Goal: Task Accomplishment & Management: Use online tool/utility

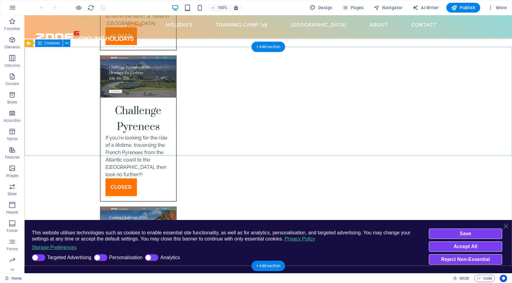
scroll to position [2117, 0]
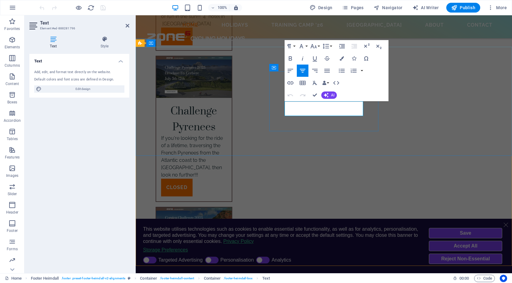
click span "[GEOGRAPHIC_DATA] [PHONE_NUMBER] UK [PHONE_NUMBER]"
click at [359, 77] on button "button" at bounding box center [361, 70] width 5 height 12
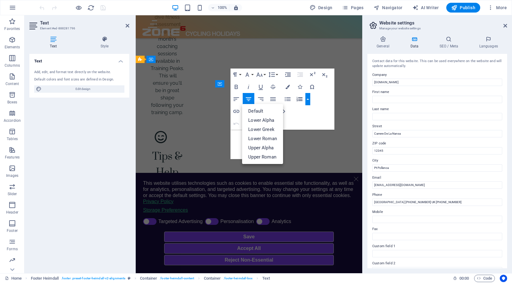
scroll to position [2438, 0]
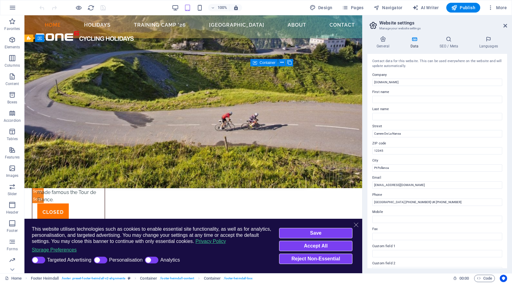
scroll to position [2134, 0]
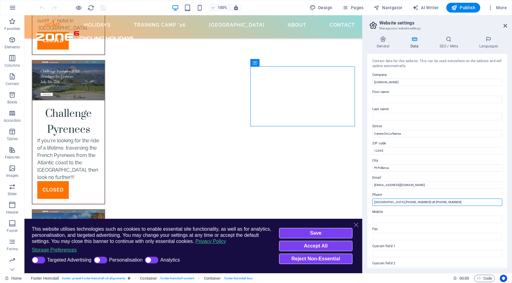
drag, startPoint x: 412, startPoint y: 202, endPoint x: 379, endPoint y: 198, distance: 32.9
click at [379, 198] on input "[GEOGRAPHIC_DATA] [PHONE_NUMBER] UK [PHONE_NUMBER]" at bounding box center [437, 201] width 130 height 7
paste input "7735 008859"
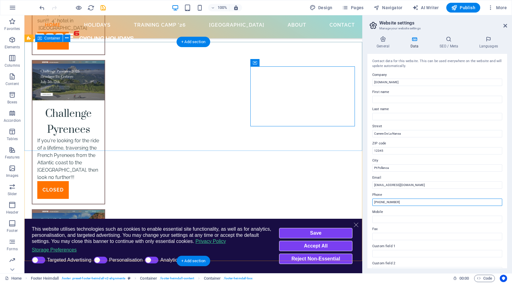
type input "[PHONE_NUMBER]"
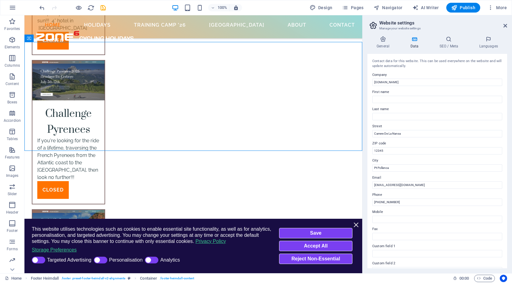
click at [355, 221] on icon "Close this dialog" at bounding box center [356, 224] width 6 height 6
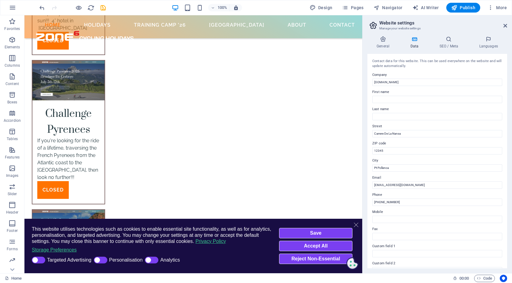
click at [355, 221] on icon "Close this dialog" at bounding box center [356, 224] width 6 height 6
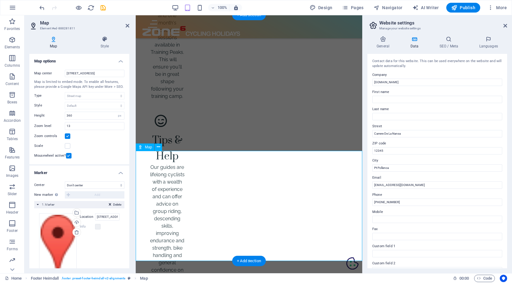
scroll to position [2486, 0]
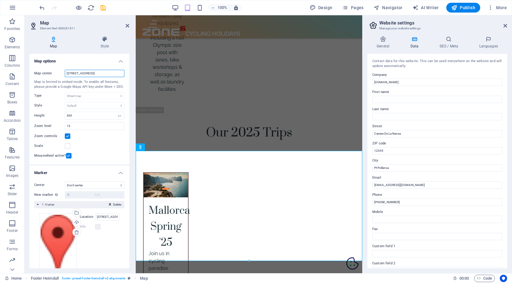
click at [95, 73] on input "[STREET_ADDRESS]" at bounding box center [95, 73] width 60 height 7
type input "Carrer de la Nansa, 07470 [GEOGRAPHIC_DATA], [GEOGRAPHIC_DATA], [GEOGRAPHIC_DAT…"
click at [111, 74] on input "Carrer de la Nansa, 07470 [GEOGRAPHIC_DATA], [GEOGRAPHIC_DATA], [GEOGRAPHIC_DAT…" at bounding box center [95, 73] width 60 height 7
click at [128, 24] on icon at bounding box center [128, 25] width 4 height 5
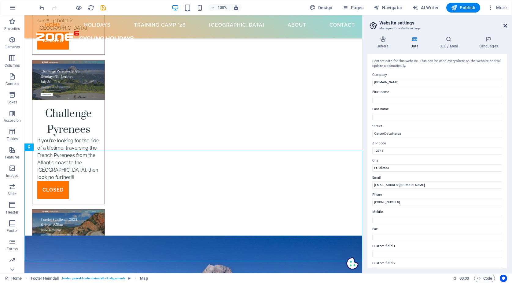
click at [505, 26] on icon at bounding box center [505, 25] width 4 height 5
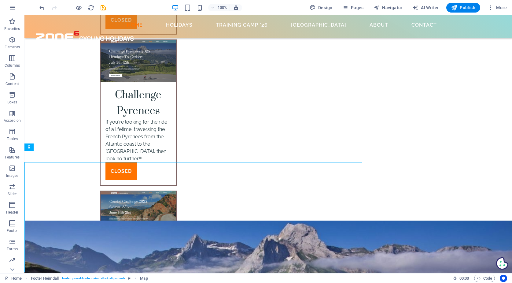
scroll to position [2122, 0]
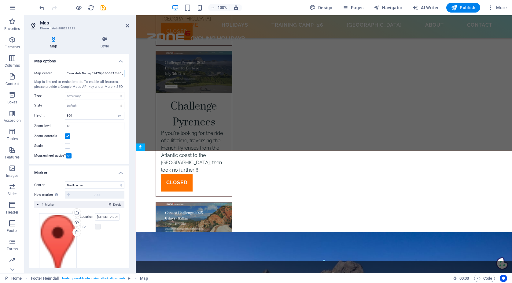
click at [98, 72] on input "Carrer de la Nansa, 07470 [GEOGRAPHIC_DATA], [GEOGRAPHIC_DATA], [GEOGRAPHIC_DAT…" at bounding box center [95, 73] width 60 height 7
drag, startPoint x: 83, startPoint y: 72, endPoint x: 48, endPoint y: 71, distance: 34.8
click at [48, 71] on div "Map center [GEOGRAPHIC_DATA], 07470 [GEOGRAPHIC_DATA], [GEOGRAPHIC_DATA], [GEOG…" at bounding box center [79, 73] width 90 height 7
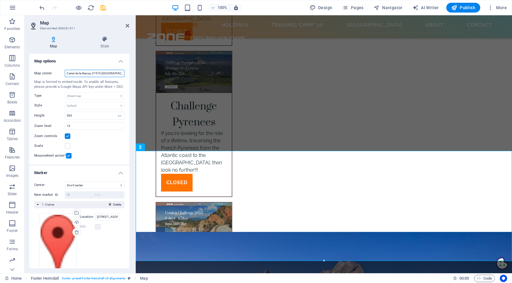
click at [66, 71] on input "Carrer de la Nansa, 07470 [GEOGRAPHIC_DATA], [GEOGRAPHIC_DATA], [GEOGRAPHIC_DAT…" at bounding box center [95, 73] width 60 height 7
type input "Zone6 Cycling Holidays, [GEOGRAPHIC_DATA], 07470 [GEOGRAPHIC_DATA], [GEOGRAPHIC…"
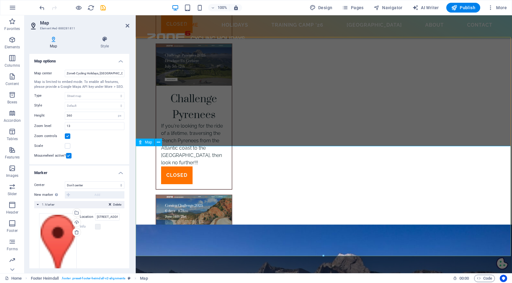
scroll to position [2117, 0]
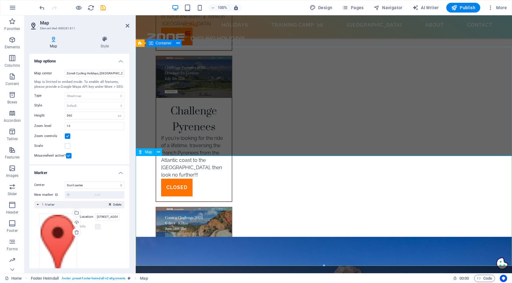
click at [149, 151] on span "Map" at bounding box center [148, 152] width 7 height 4
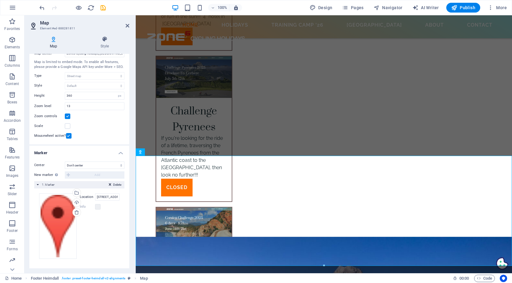
scroll to position [20, 0]
click at [106, 198] on input "[STREET_ADDRESS]" at bounding box center [107, 196] width 24 height 7
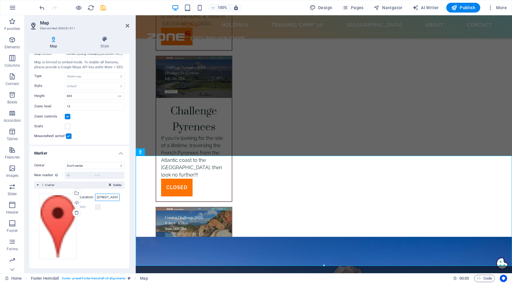
click at [106, 198] on input "[STREET_ADDRESS]" at bounding box center [107, 196] width 24 height 7
click at [96, 197] on input "[STREET_ADDRESS]" at bounding box center [107, 196] width 24 height 7
click at [113, 195] on input "[STREET_ADDRESS]" at bounding box center [107, 196] width 24 height 7
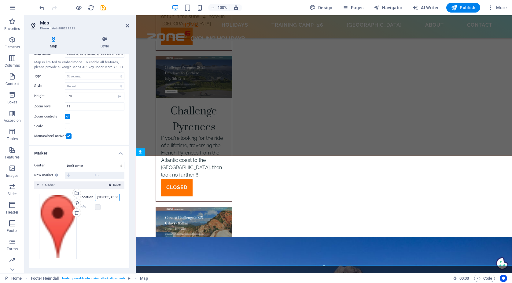
click at [102, 196] on input "[STREET_ADDRESS]" at bounding box center [107, 196] width 24 height 7
type input "Zone6 Cycling Holidays, [GEOGRAPHIC_DATA] 07470 [GEOGRAPHIC_DATA], [GEOGRAPHIC_…"
click at [116, 226] on div "Drag files here, click to choose files or select files from Files or our free s…" at bounding box center [79, 226] width 80 height 66
click at [97, 206] on label at bounding box center [97, 206] width 5 height 5
drag, startPoint x: 232, startPoint y: 211, endPoint x: 170, endPoint y: 202, distance: 62.9
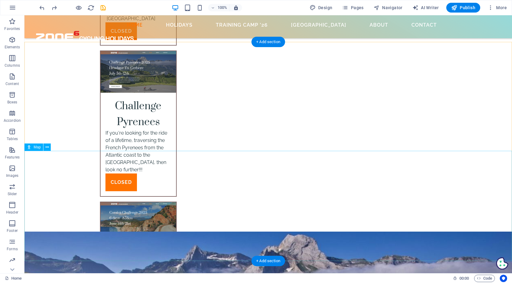
scroll to position [2122, 0]
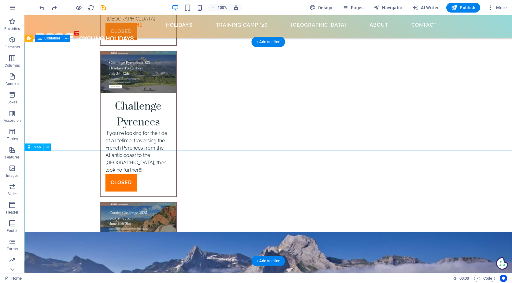
click at [36, 147] on span "Map" at bounding box center [37, 147] width 7 height 4
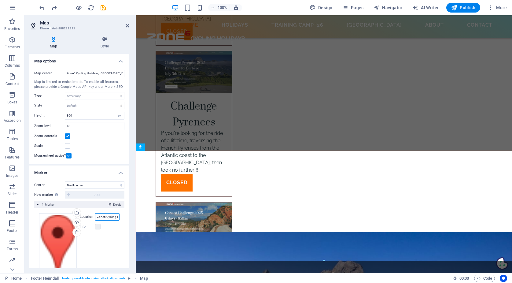
click at [99, 215] on input "Zone6 Cycling Holidays, [GEOGRAPHIC_DATA] 07470 [GEOGRAPHIC_DATA], [GEOGRAPHIC_…" at bounding box center [107, 216] width 24 height 7
type input "Carrer de la Nansa 07470 [GEOGRAPHIC_DATA], [GEOGRAPHIC_DATA], [GEOGRAPHIC_DATA]"
click at [96, 242] on div "Drag files here, click to choose files or select files from Files or our free s…" at bounding box center [79, 246] width 80 height 66
click at [463, 8] on span "Publish" at bounding box center [463, 8] width 24 height 6
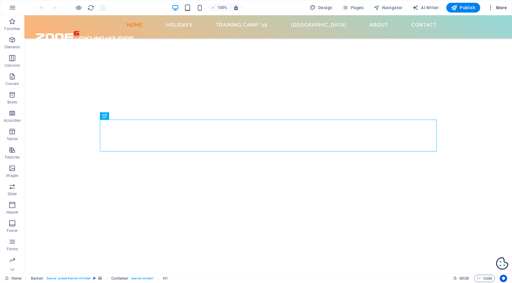
click at [491, 5] on icon "button" at bounding box center [490, 8] width 6 height 6
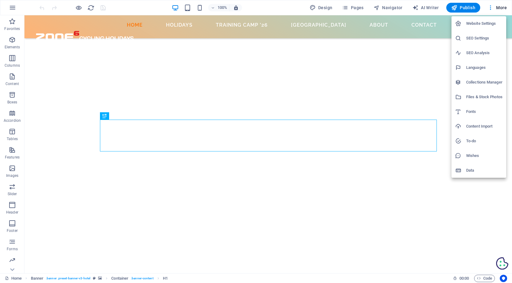
click at [481, 97] on h6 "Files & Stock Photos" at bounding box center [484, 96] width 36 height 7
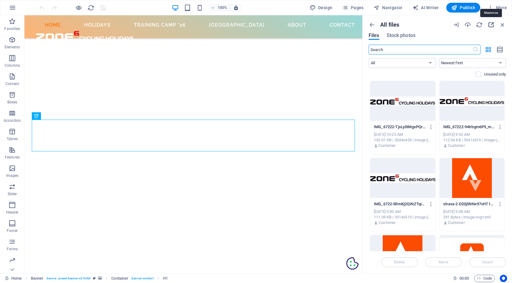
click at [490, 24] on icon "button" at bounding box center [490, 24] width 7 height 7
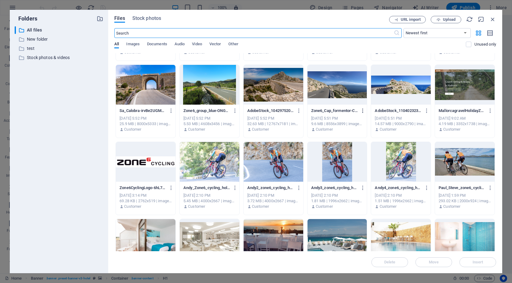
scroll to position [374, 0]
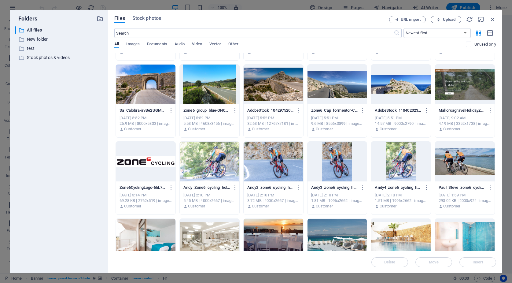
click at [406, 84] on div at bounding box center [401, 84] width 60 height 40
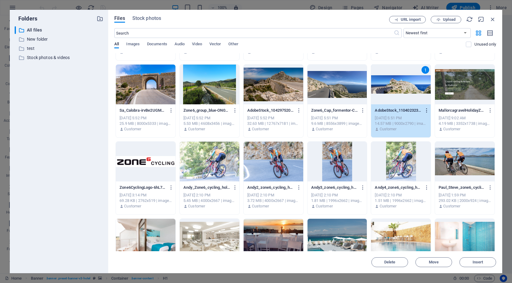
click at [427, 111] on icon "button" at bounding box center [427, 110] width 6 height 5
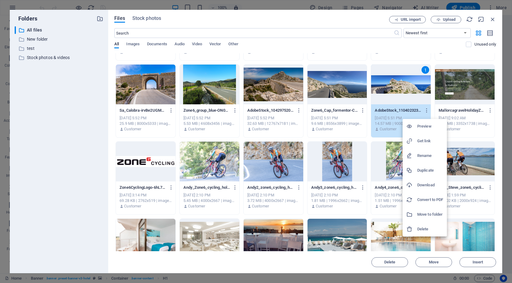
click at [424, 184] on h6 "Download" at bounding box center [430, 184] width 26 height 7
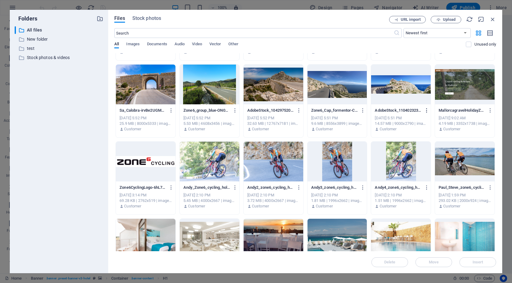
click at [426, 108] on icon "button" at bounding box center [427, 110] width 6 height 5
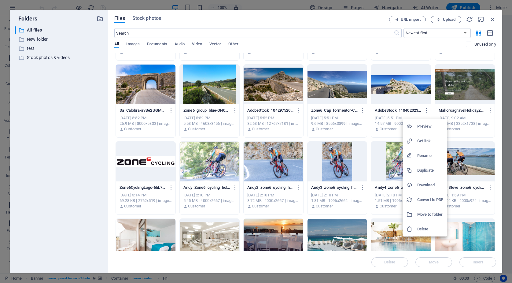
click at [426, 156] on h6 "Rename" at bounding box center [430, 155] width 26 height 7
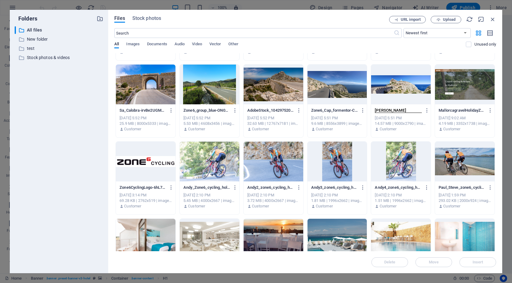
type input "Formentor"
click at [387, 53] on p "Customer" at bounding box center [387, 51] width 17 height 5
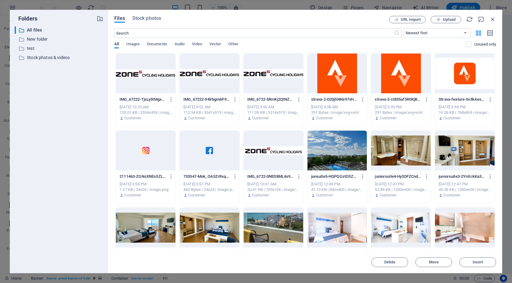
scroll to position [5, 0]
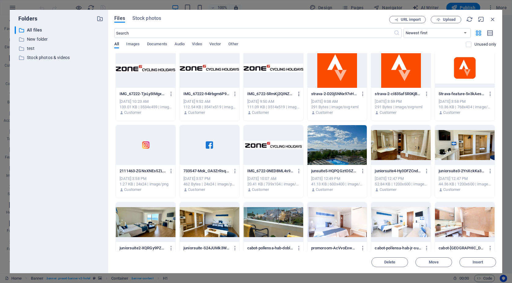
click at [299, 92] on icon "button" at bounding box center [299, 93] width 6 height 5
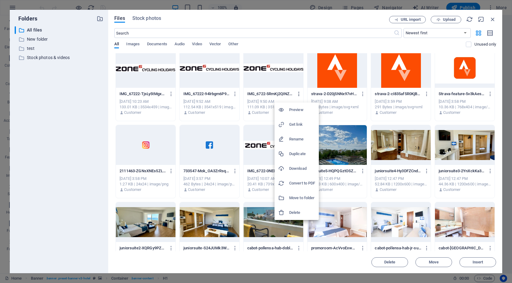
click at [299, 92] on div at bounding box center [256, 141] width 512 height 283
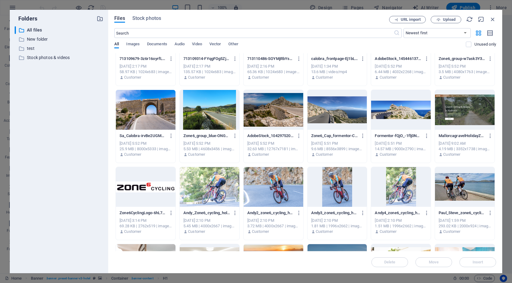
scroll to position [352, 0]
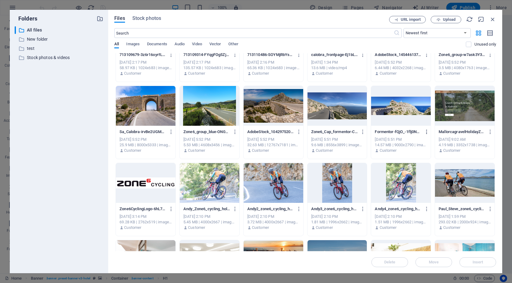
click at [426, 132] on icon "button" at bounding box center [427, 131] width 6 height 5
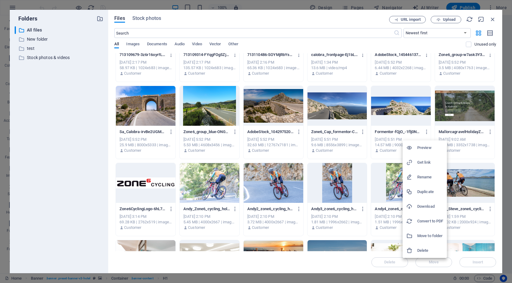
click at [425, 206] on h6 "Download" at bounding box center [430, 205] width 26 height 7
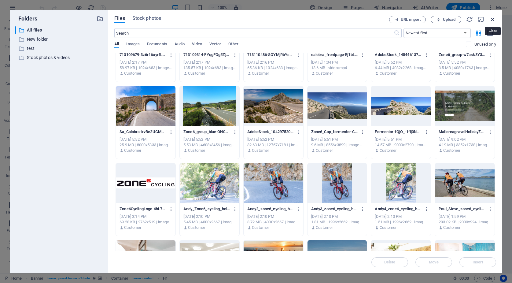
click at [490, 17] on icon "button" at bounding box center [492, 19] width 7 height 7
